Goal: Task Accomplishment & Management: Manage account settings

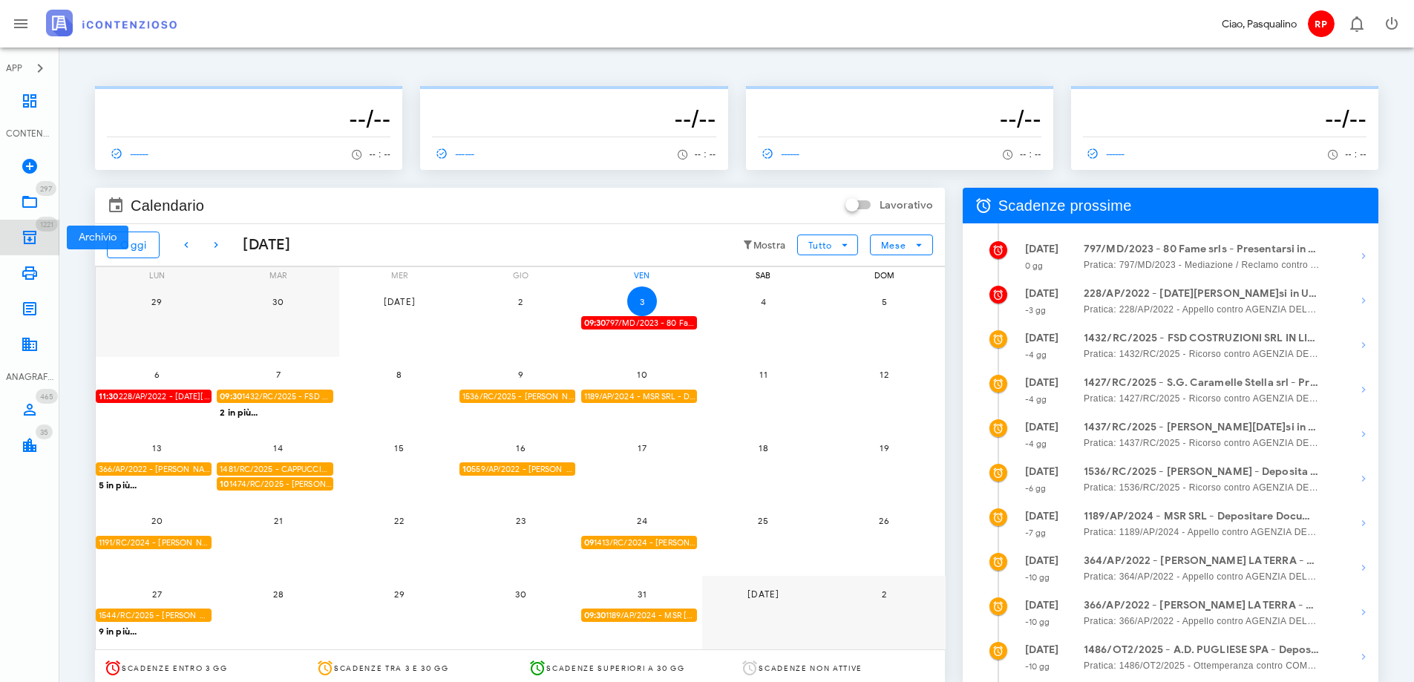
click at [36, 227] on span "1221" at bounding box center [47, 224] width 22 height 15
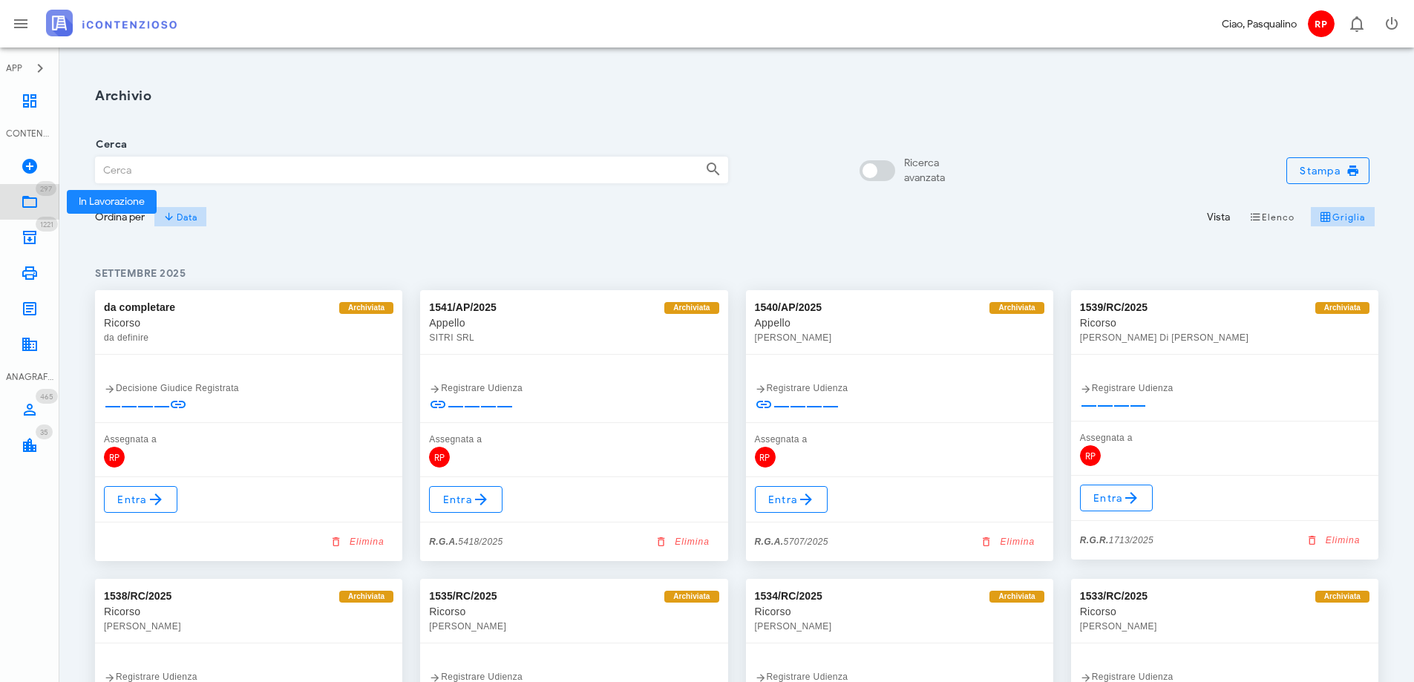
click at [35, 194] on icon at bounding box center [30, 202] width 18 height 18
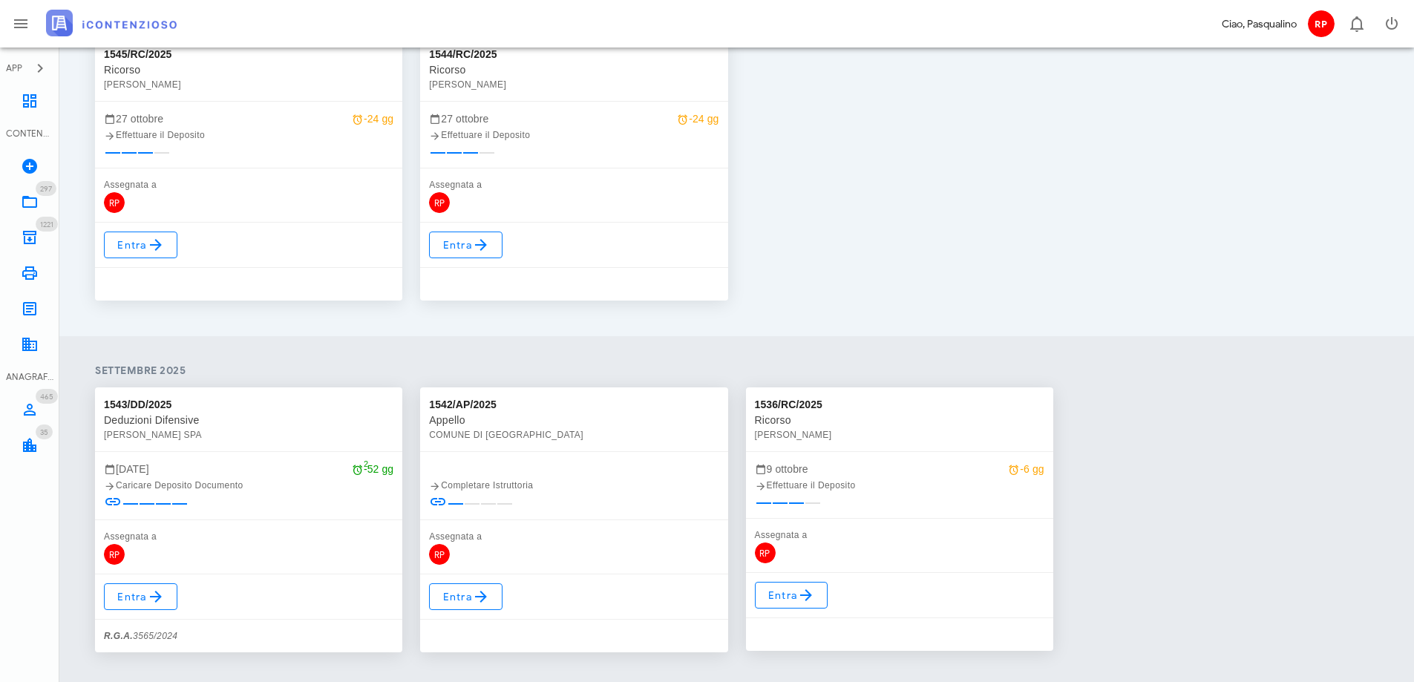
scroll to position [816, 0]
click at [820, 599] on link "Entra" at bounding box center [791, 594] width 73 height 27
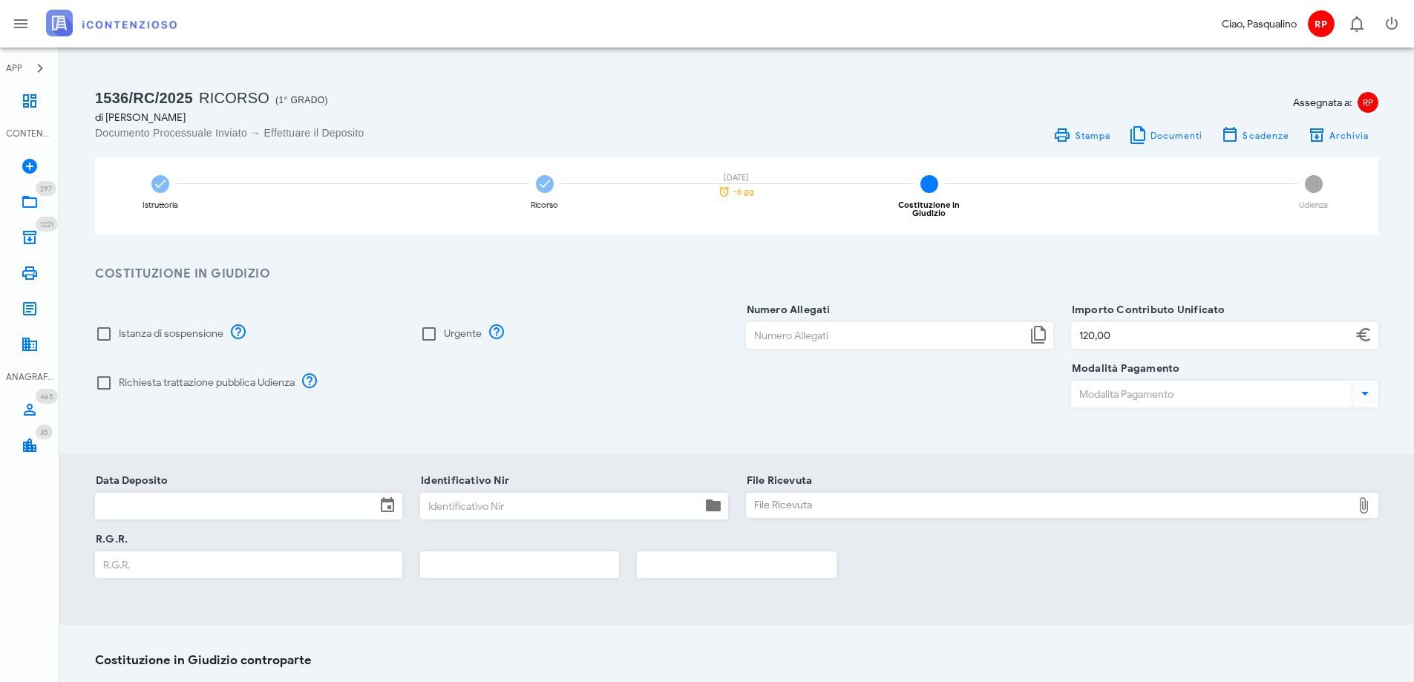
click at [284, 496] on input "Data Deposito" at bounding box center [236, 506] width 280 height 25
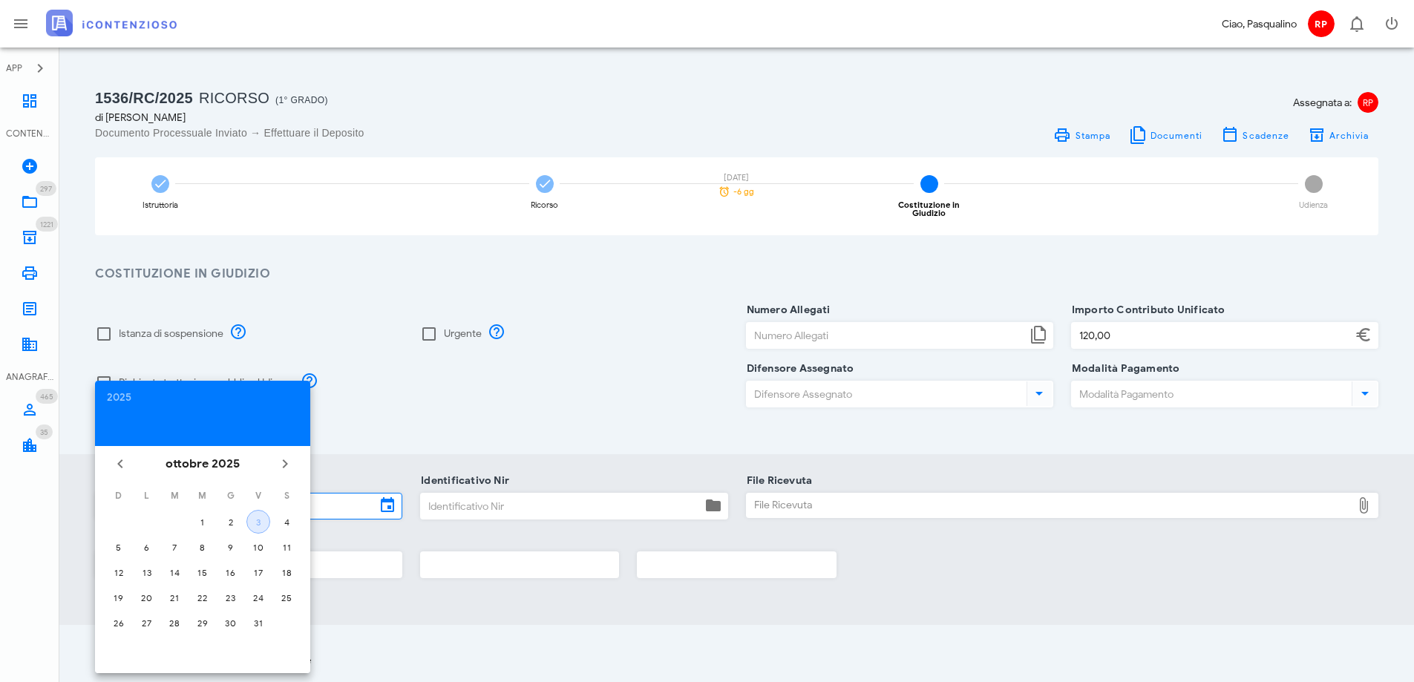
click at [256, 519] on div "3" at bounding box center [258, 522] width 22 height 11
type input "03/10/2025"
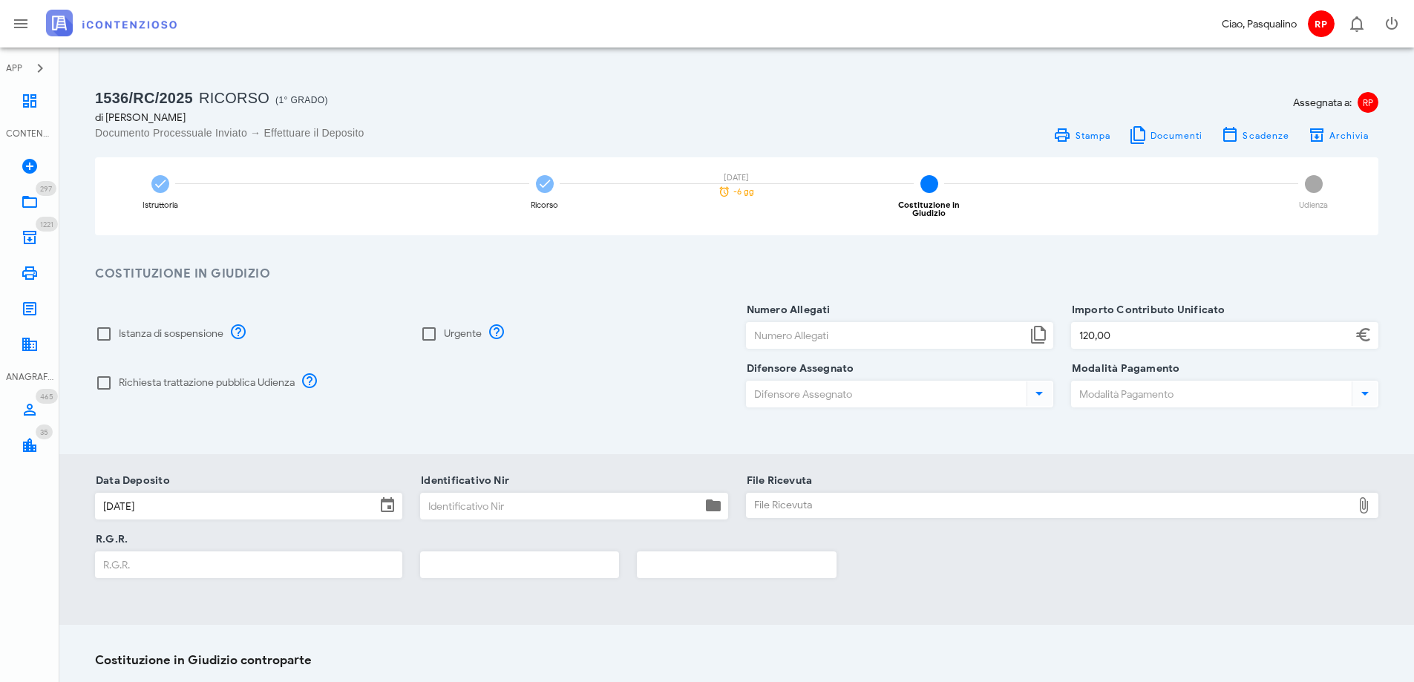
click at [445, 506] on input "Identificativo Nir" at bounding box center [561, 506] width 280 height 25
type input "355"
click at [822, 503] on div "File Ricevuta" at bounding box center [1050, 506] width 606 height 24
type input "C:\fakepath\Ricevuta_NIR_T-1389273-2025.pdf"
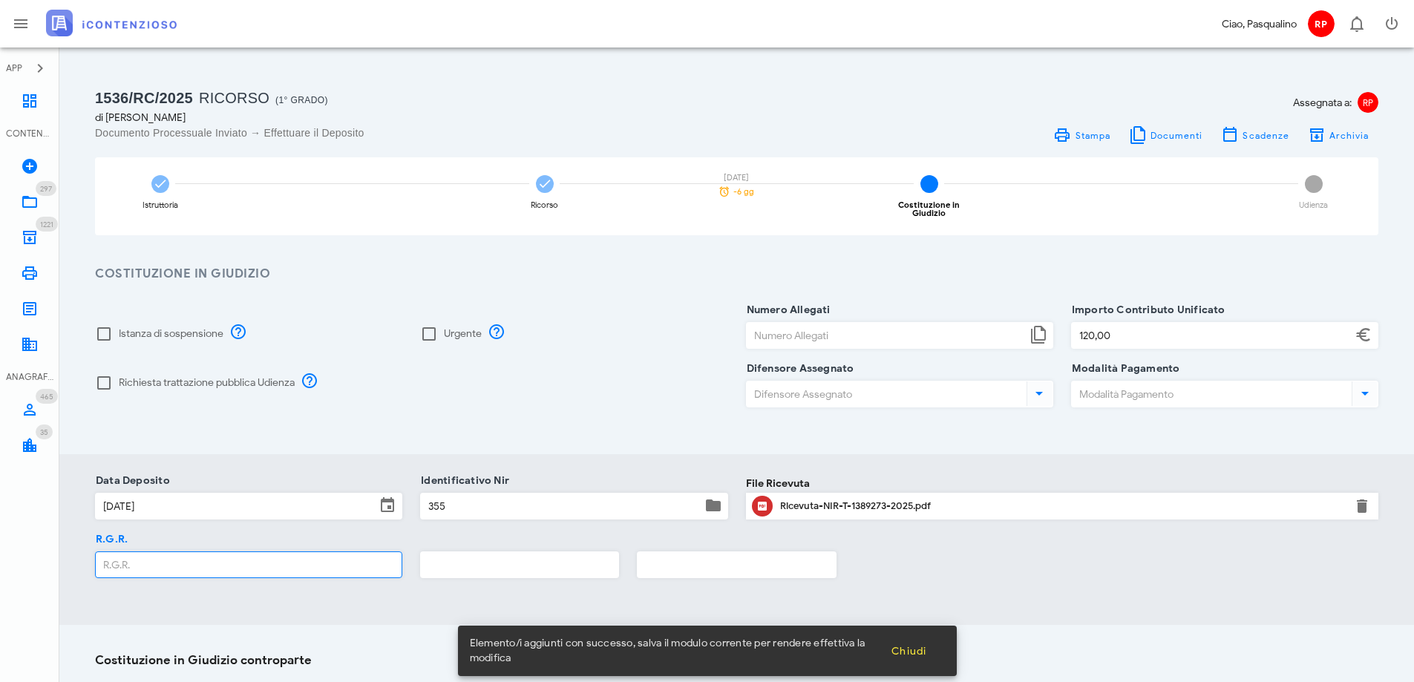
click at [279, 554] on input "R.G.R." at bounding box center [249, 564] width 306 height 25
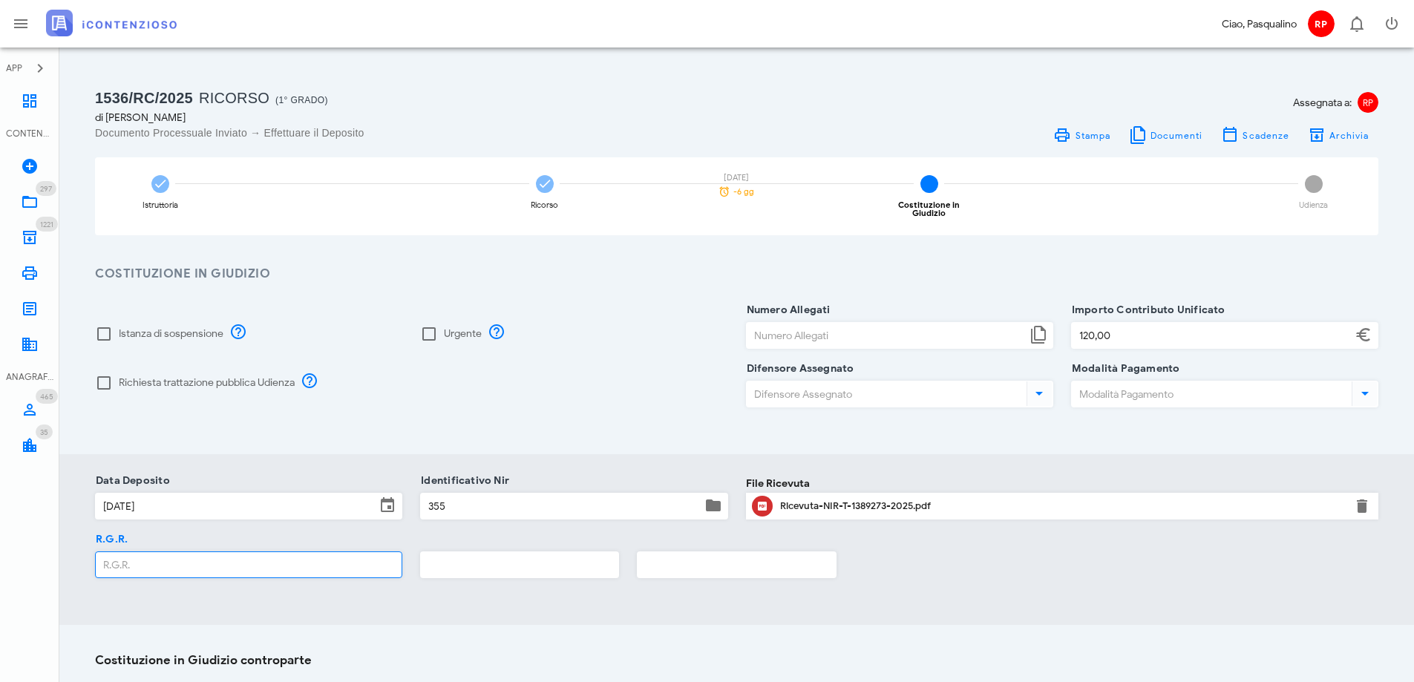
click at [234, 557] on input "R.G.R." at bounding box center [249, 564] width 306 height 25
type input "1794"
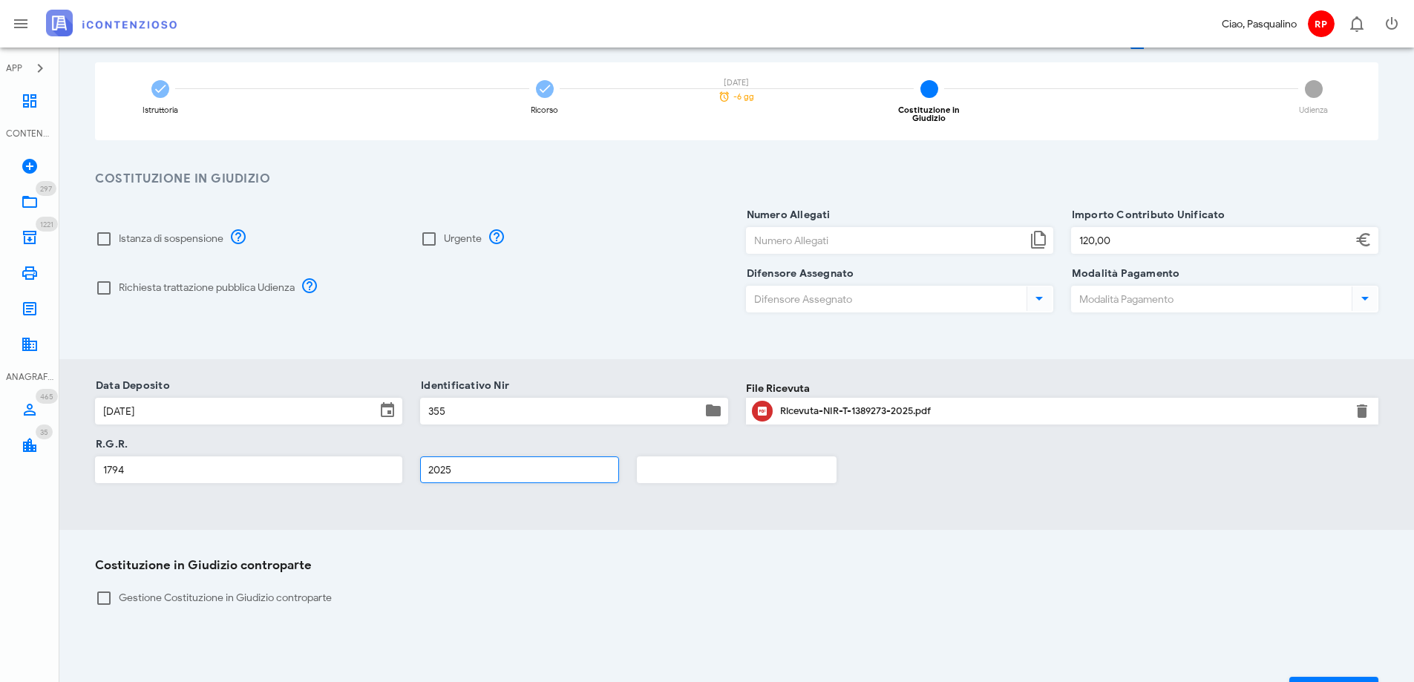
scroll to position [195, 0]
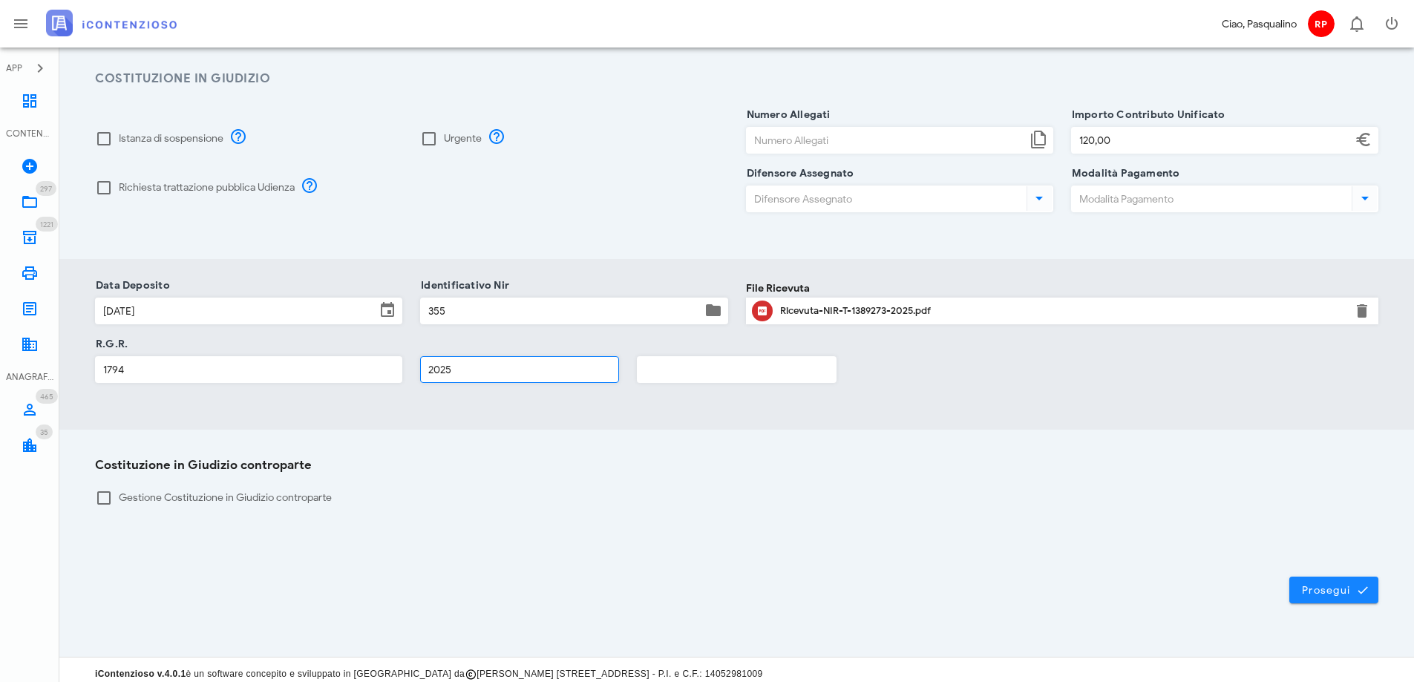
type input "2025"
click at [1343, 585] on span "Prosegui" at bounding box center [1333, 589] width 65 height 13
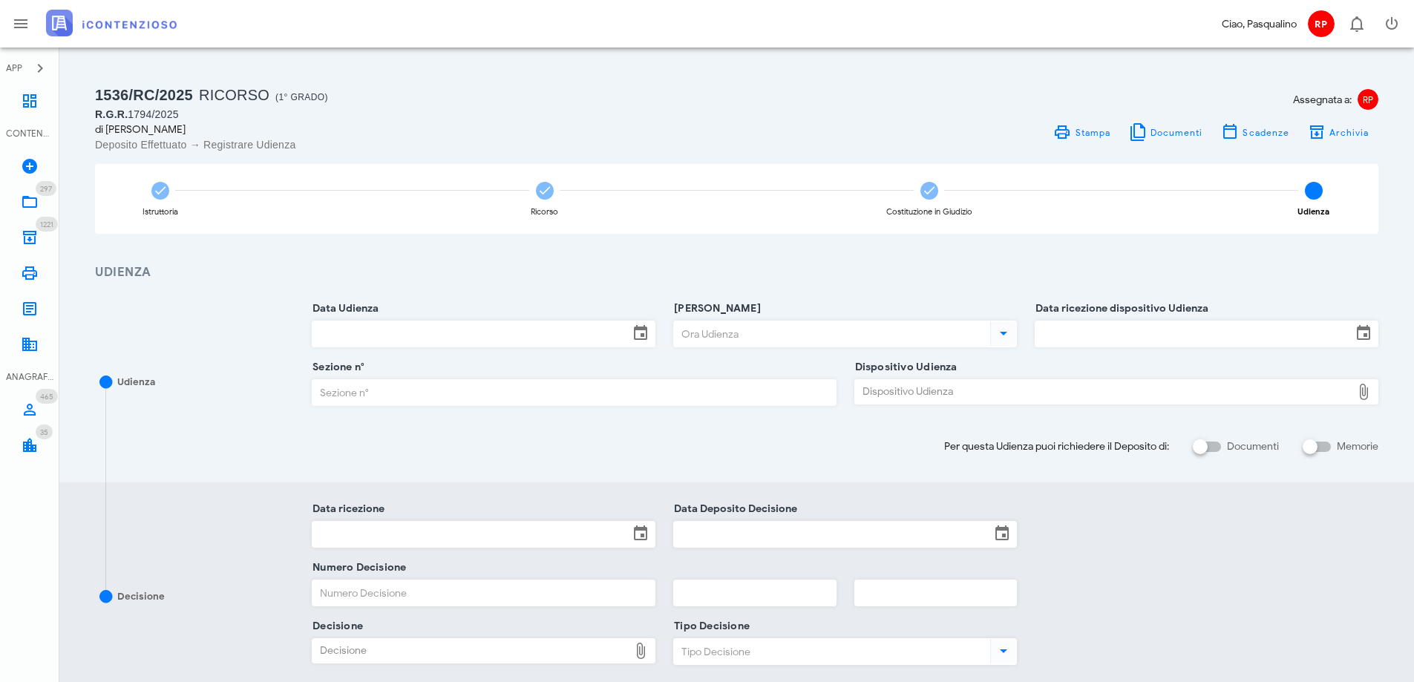
scroll to position [0, 0]
click at [1334, 131] on span "Archivia" at bounding box center [1348, 135] width 41 height 11
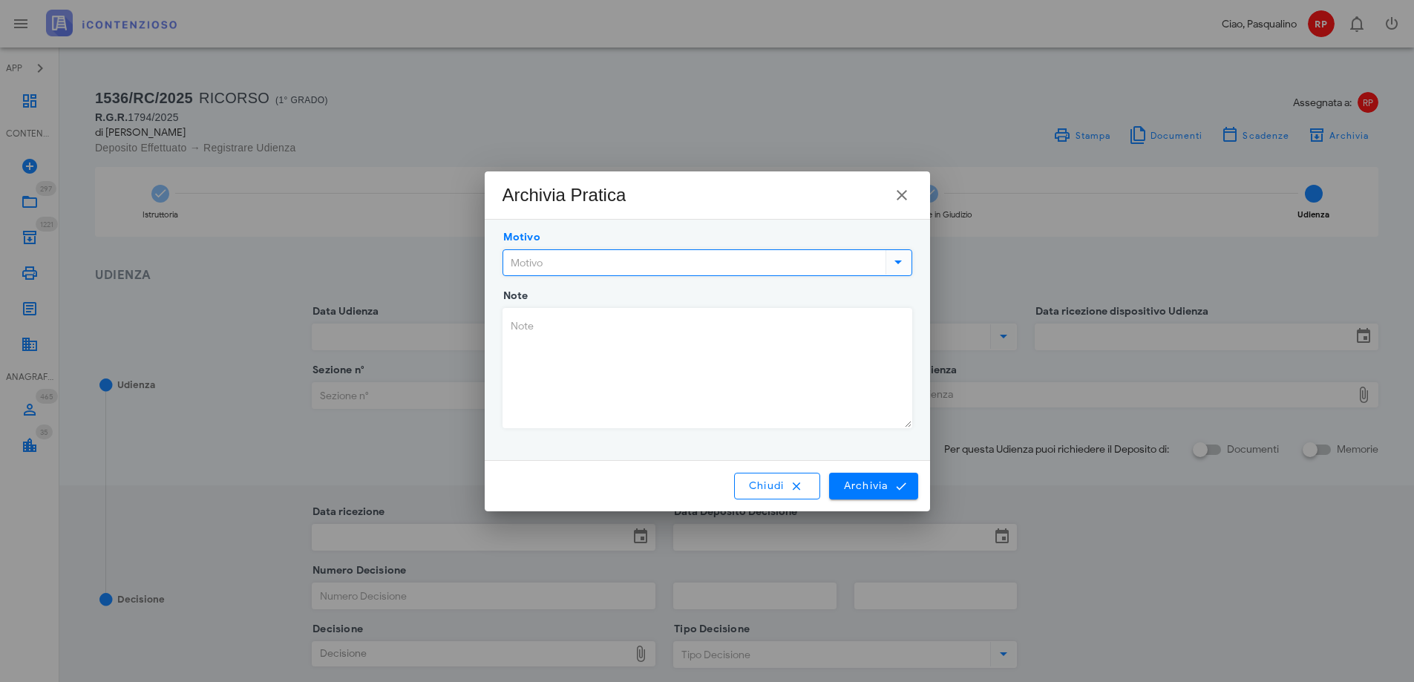
click at [530, 263] on input "Motivo" at bounding box center [692, 262] width 379 height 25
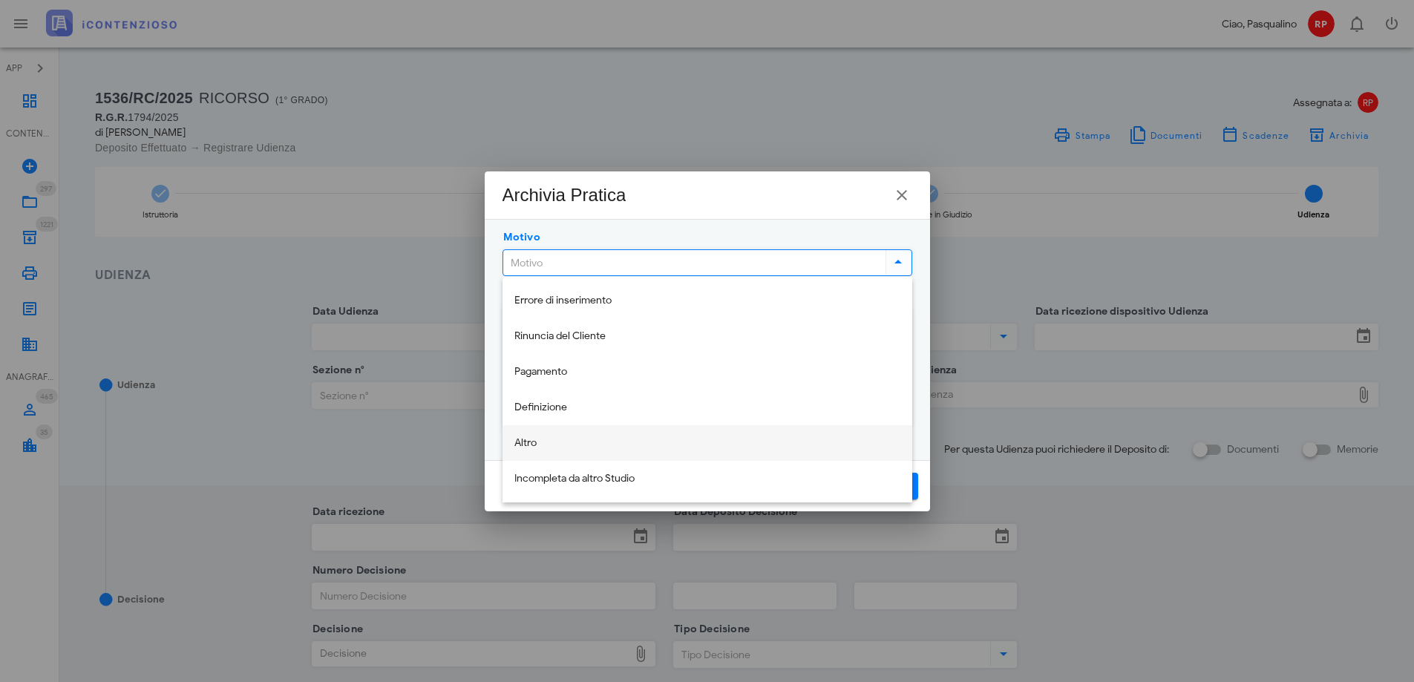
click at [586, 440] on div "Altro" at bounding box center [707, 443] width 386 height 13
type input "Altro"
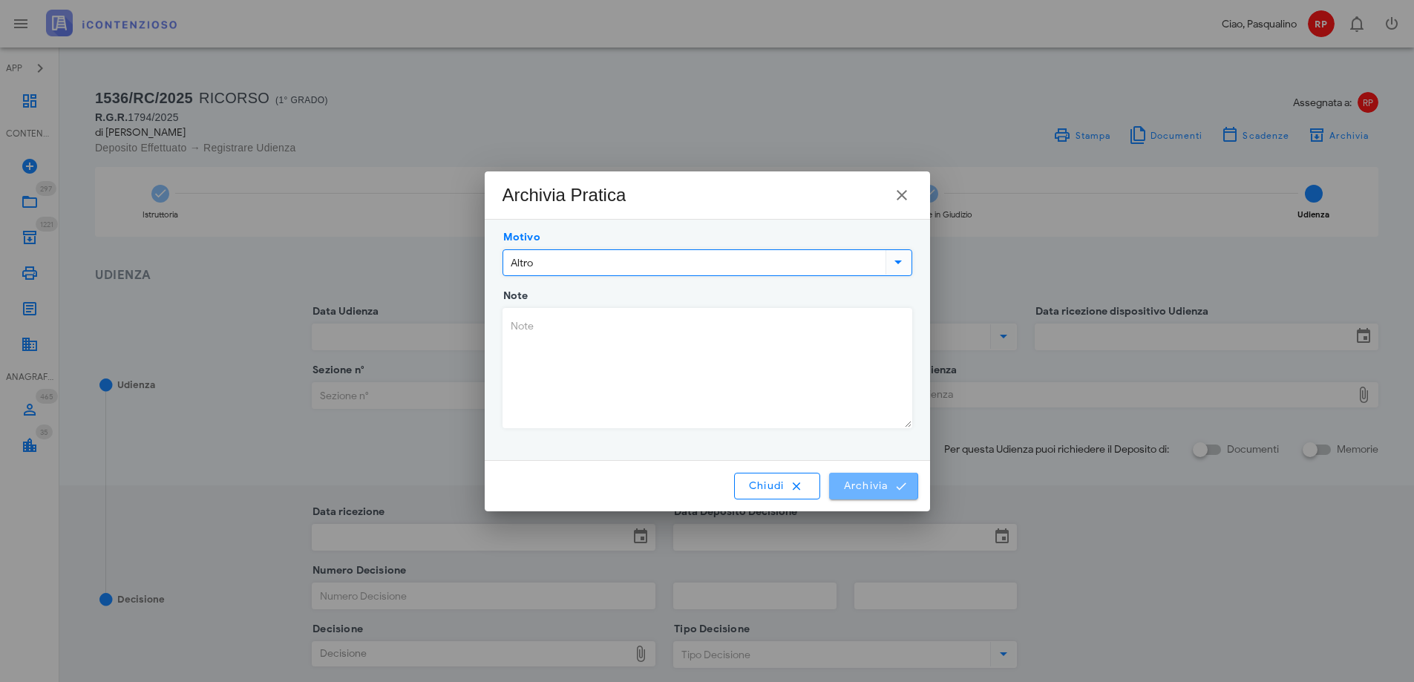
click at [879, 478] on button "Archivia" at bounding box center [873, 486] width 88 height 27
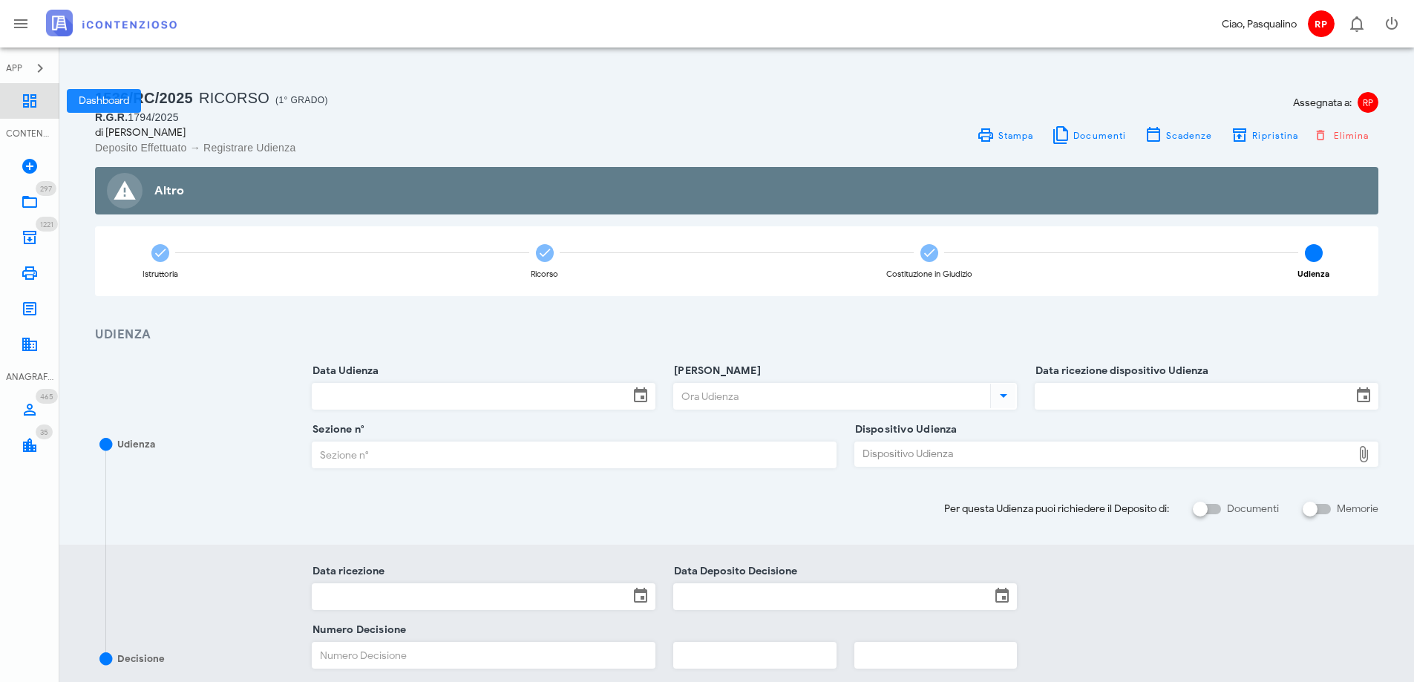
click at [19, 97] on link "Dashboard" at bounding box center [29, 101] width 59 height 36
